Goal: Task Accomplishment & Management: Manage account settings

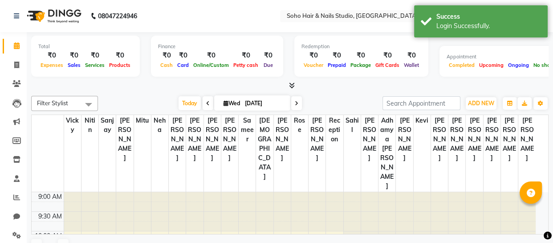
select select "en"
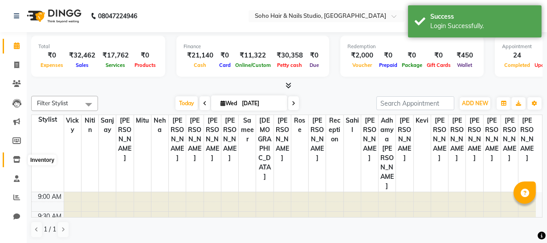
click at [14, 160] on icon at bounding box center [17, 159] width 8 height 7
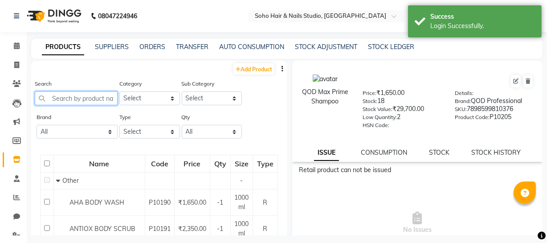
click at [72, 101] on input "text" at bounding box center [76, 98] width 83 height 14
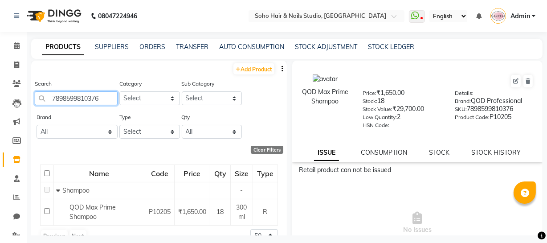
click at [107, 98] on input "7898599810376" at bounding box center [76, 98] width 83 height 14
type input "7"
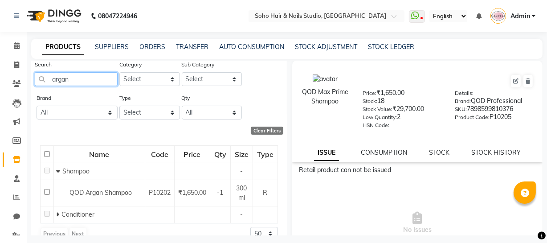
scroll to position [34, 0]
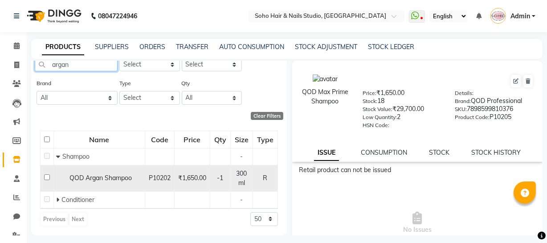
type input "argan"
click at [106, 178] on span "QOD Argan Shampoo" at bounding box center [100, 178] width 62 height 8
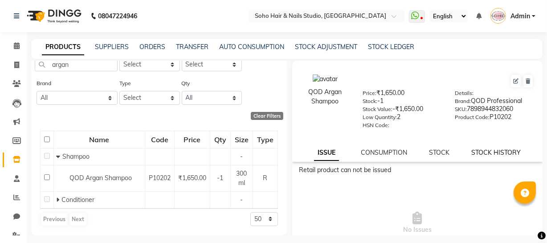
click at [483, 152] on link "STOCK HISTORY" at bounding box center [495, 152] width 49 height 8
select select "all"
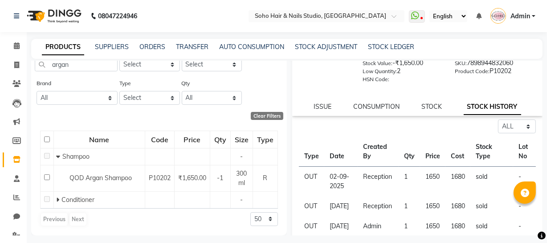
scroll to position [54, 0]
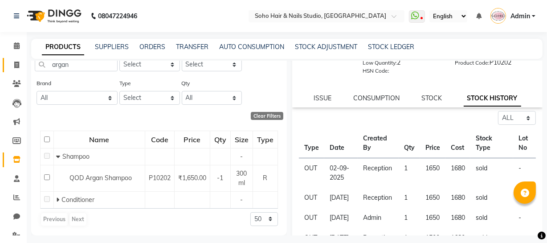
click at [17, 69] on span at bounding box center [17, 65] width 16 height 10
select select "service"
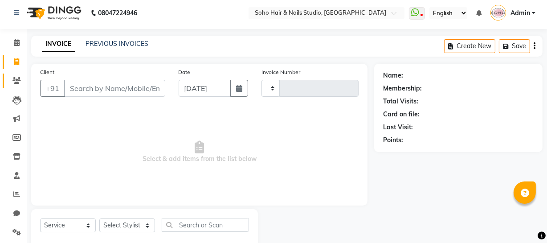
type input "3977"
select select "735"
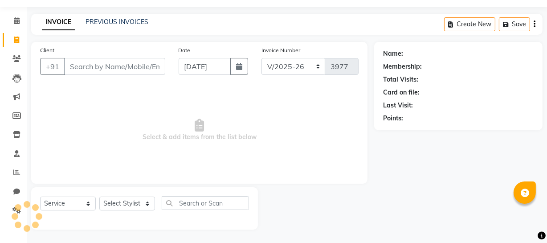
select select "membership"
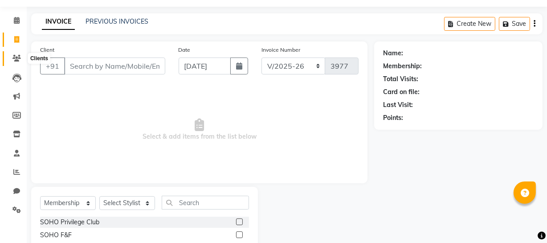
click at [11, 57] on span at bounding box center [17, 58] width 16 height 10
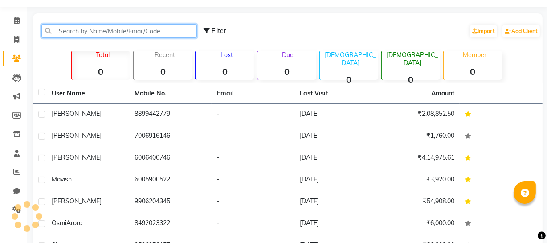
click at [76, 33] on input "text" at bounding box center [118, 31] width 155 height 14
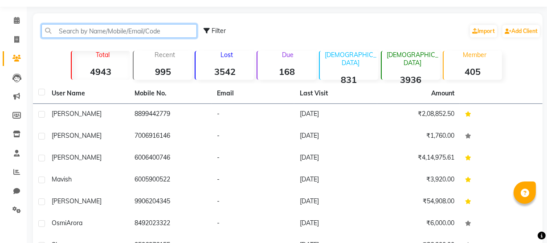
paste input "8427126200"
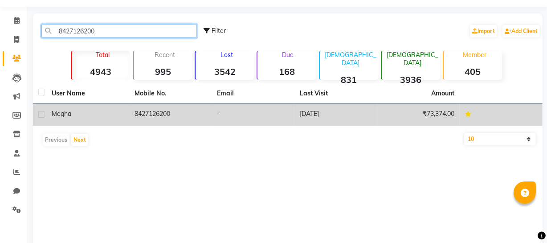
type input "8427126200"
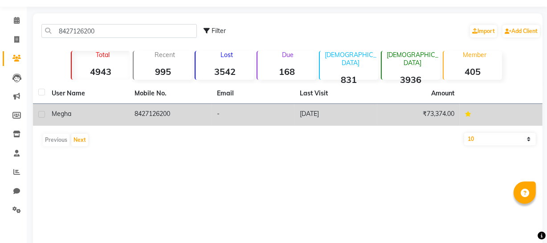
click at [194, 107] on td "8427126200" at bounding box center [170, 115] width 83 height 22
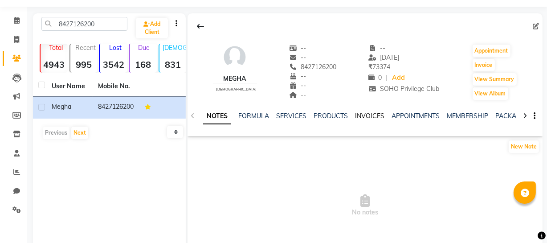
click at [373, 113] on link "INVOICES" at bounding box center [369, 116] width 29 height 8
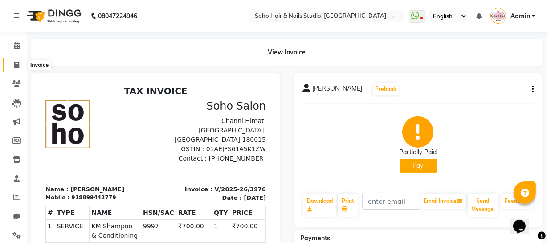
drag, startPoint x: 13, startPoint y: 62, endPoint x: 114, endPoint y: 4, distance: 116.8
click at [14, 62] on icon at bounding box center [16, 64] width 5 height 7
select select "service"
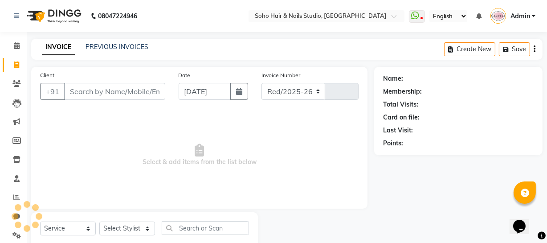
select select "735"
type input "3981"
select select "membership"
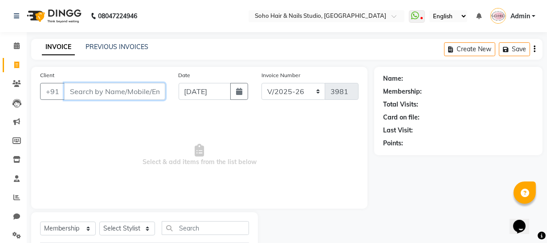
scroll to position [25, 0]
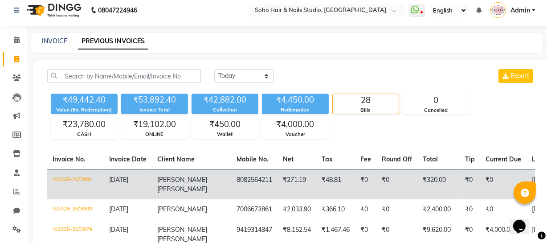
scroll to position [40, 0]
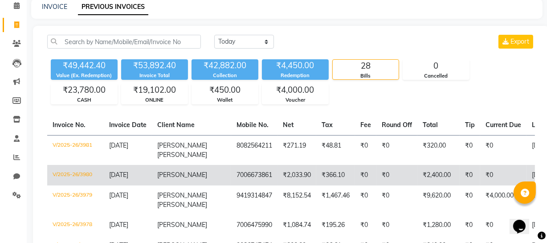
click at [316, 176] on td "₹366.10" at bounding box center [335, 175] width 39 height 20
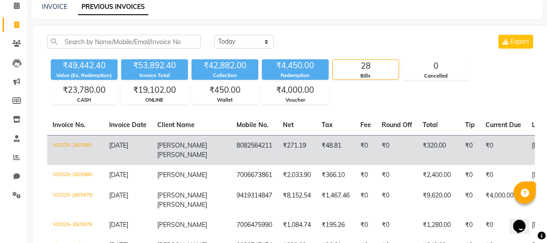
scroll to position [81, 0]
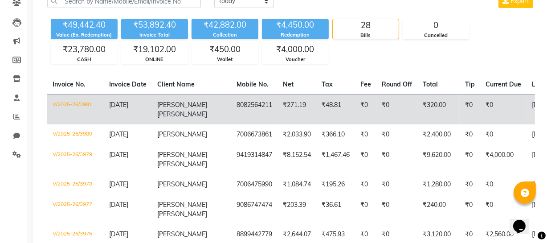
click at [316, 111] on td "₹48.81" at bounding box center [335, 109] width 39 height 30
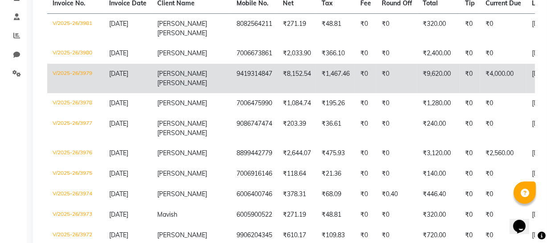
scroll to position [202, 0]
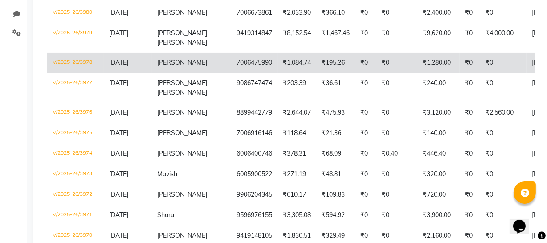
click at [231, 63] on td "7006475990" at bounding box center [254, 63] width 46 height 20
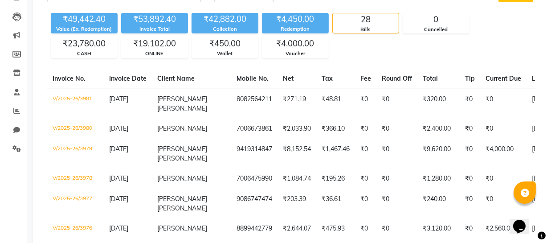
scroll to position [0, 0]
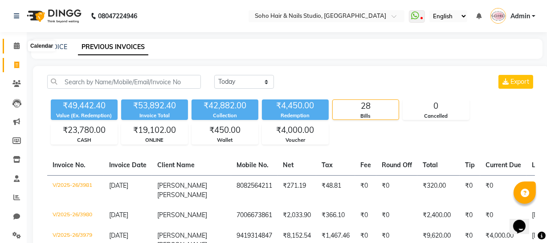
click at [16, 49] on icon at bounding box center [17, 45] width 6 height 7
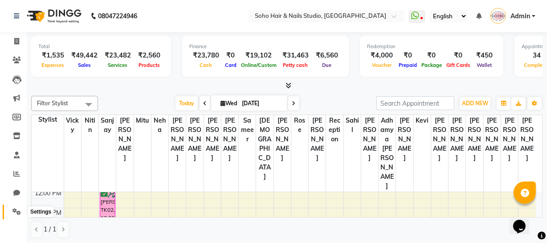
scroll to position [0, 0]
click at [12, 213] on icon at bounding box center [16, 211] width 8 height 7
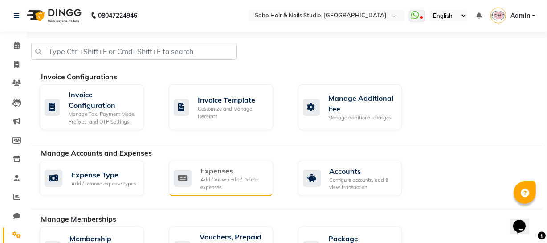
click at [228, 175] on div "Expenses" at bounding box center [232, 170] width 65 height 11
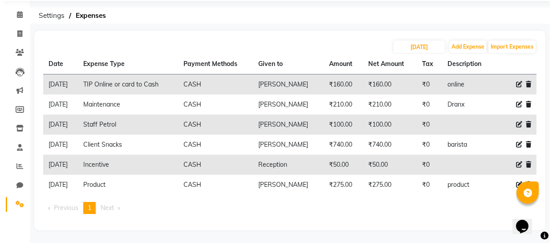
scroll to position [31, 0]
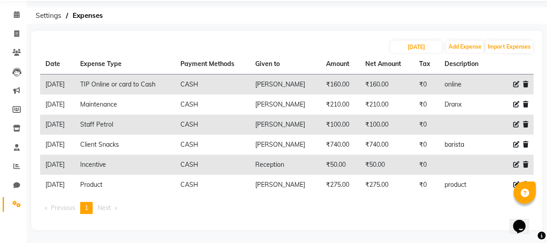
click at [517, 103] on icon at bounding box center [516, 104] width 6 height 6
select select "22561"
select select "1"
select select "2529"
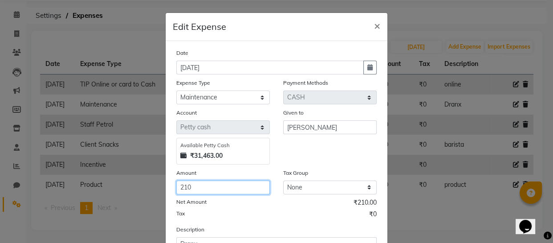
drag, startPoint x: 217, startPoint y: 190, endPoint x: 132, endPoint y: 192, distance: 84.2
click at [140, 192] on ngb-modal-window "Edit Expense × Date [DATE] Expense Type Select Cash transfer to bank Client Sna…" at bounding box center [276, 121] width 553 height 243
type input "1"
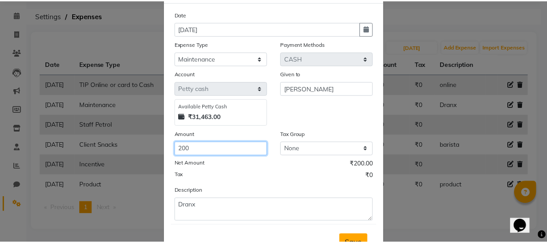
scroll to position [77, 0]
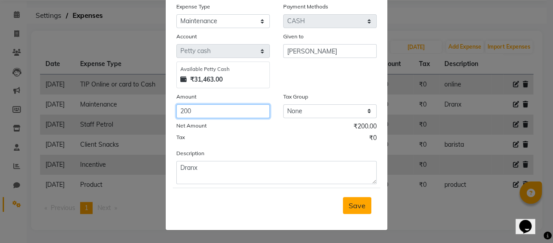
type input "200"
click at [353, 209] on span "Save" at bounding box center [357, 205] width 17 height 9
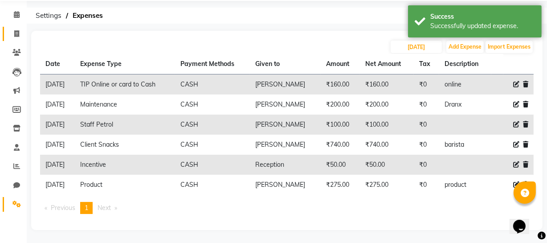
click at [14, 33] on icon at bounding box center [16, 33] width 5 height 7
select select "service"
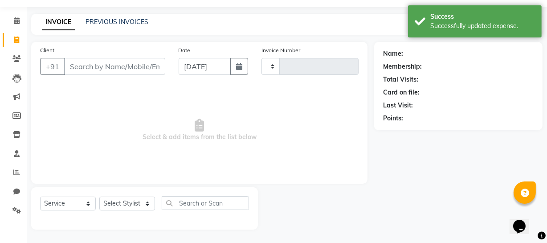
type input "3982"
select select "735"
select select "membership"
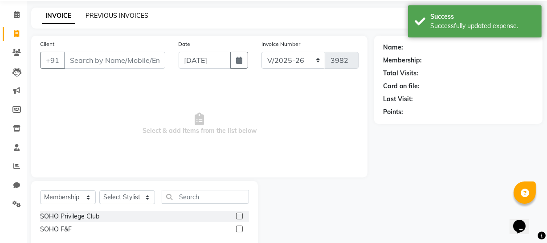
click at [128, 18] on link "PREVIOUS INVOICES" at bounding box center [117, 16] width 63 height 8
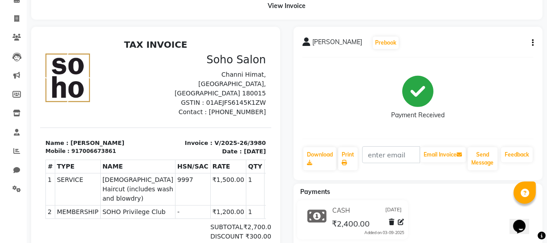
scroll to position [121, 0]
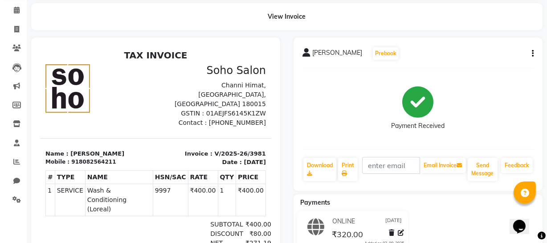
scroll to position [40, 0]
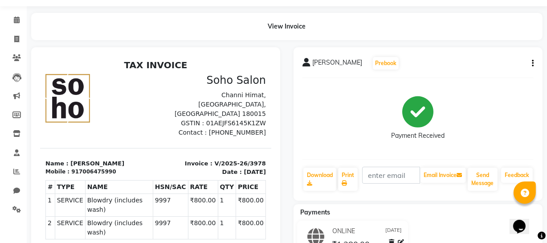
scroll to position [40, 0]
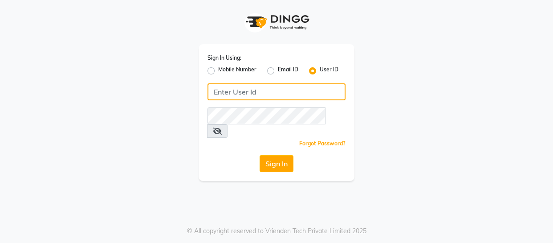
type input "9596963939"
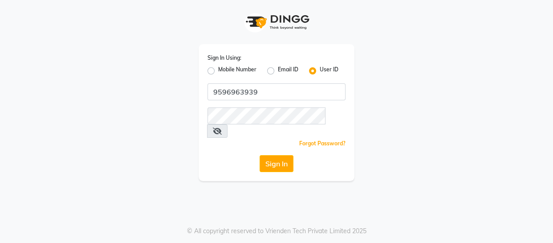
click at [212, 67] on div "Mobile Number" at bounding box center [232, 70] width 49 height 11
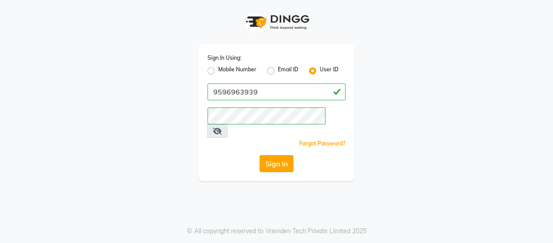
click at [279, 155] on button "Sign In" at bounding box center [277, 163] width 34 height 17
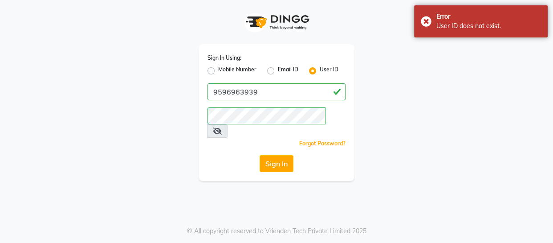
click at [218, 69] on label "Mobile Number" at bounding box center [237, 70] width 38 height 11
click at [218, 69] on input "Mobile Number" at bounding box center [221, 68] width 6 height 6
radio input "true"
radio input "false"
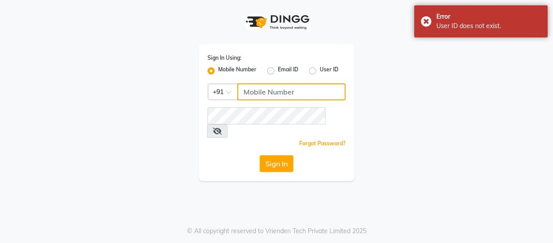
click at [273, 86] on input "Username" at bounding box center [291, 91] width 108 height 17
type input "9596963939"
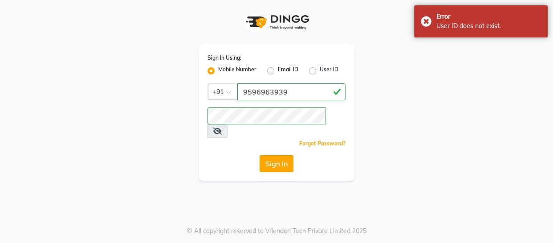
click at [287, 155] on button "Sign In" at bounding box center [277, 163] width 34 height 17
